Goal: Navigation & Orientation: Find specific page/section

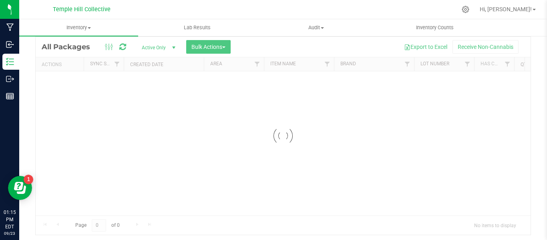
scroll to position [40, 0]
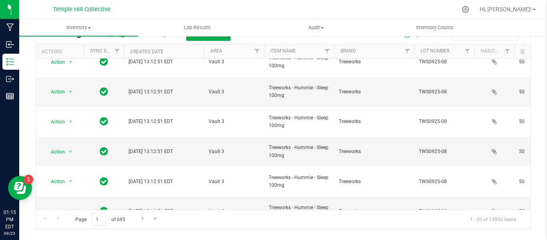
scroll to position [298, 0]
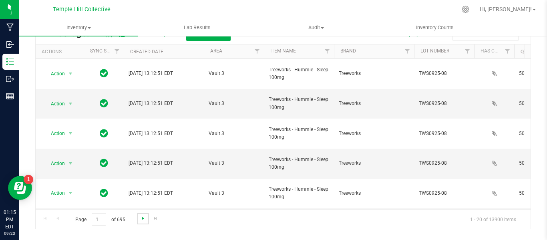
click at [141, 217] on span "Go to the next page" at bounding box center [143, 218] width 6 height 6
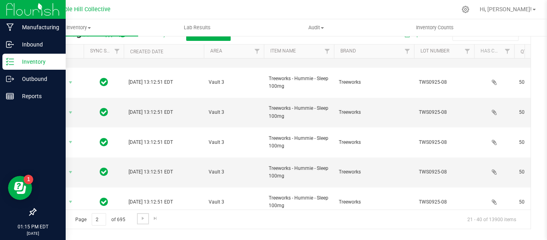
scroll to position [298, 0]
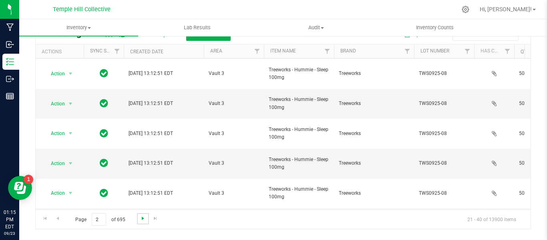
click at [141, 220] on span "Go to the next page" at bounding box center [143, 218] width 6 height 6
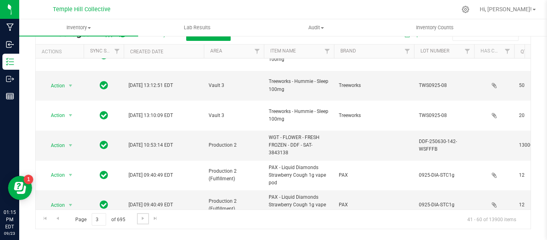
scroll to position [352, 0]
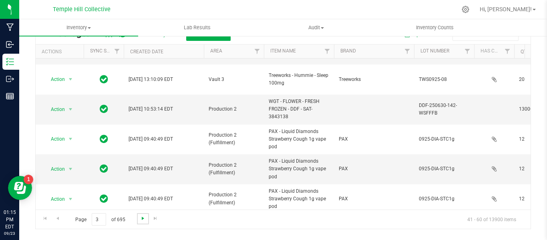
click at [140, 219] on span "Go to the next page" at bounding box center [143, 218] width 6 height 6
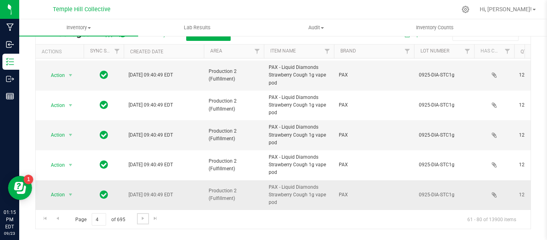
scroll to position [452, 0]
click at [144, 217] on span "Go to the next page" at bounding box center [143, 218] width 6 height 6
click at [137, 222] on link "Go to the next page" at bounding box center [143, 218] width 12 height 11
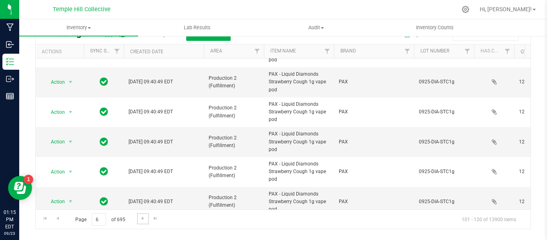
scroll to position [452, 0]
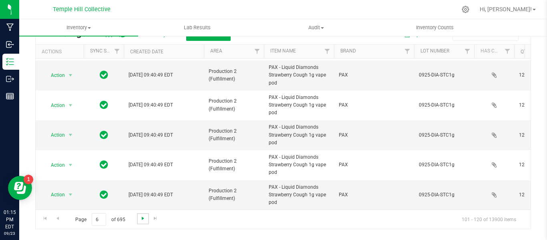
click at [143, 219] on span "Go to the next page" at bounding box center [143, 218] width 6 height 6
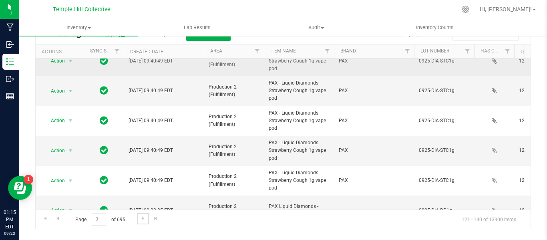
scroll to position [429, 0]
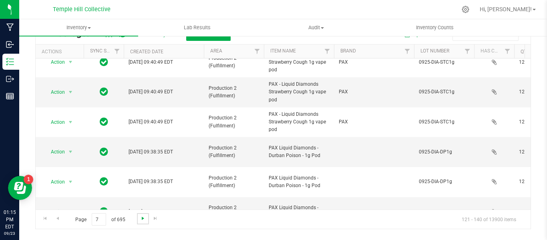
click at [143, 218] on span "Go to the next page" at bounding box center [143, 218] width 6 height 6
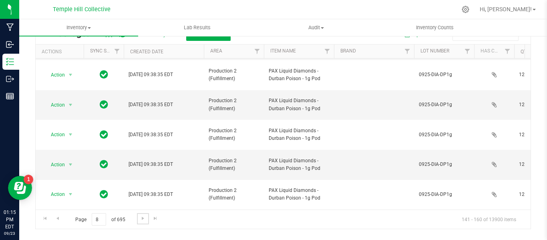
scroll to position [298, 0]
